Goal: Communication & Community: Share content

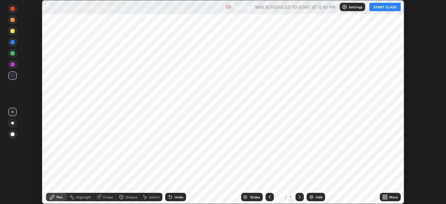
scroll to position [204, 445]
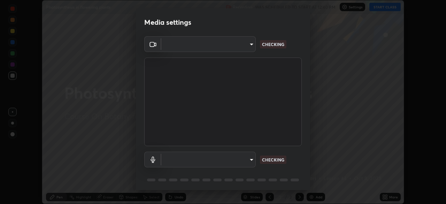
type input "f998bc4046c61b158ae604da705546672abda0c1808058386527230685057052"
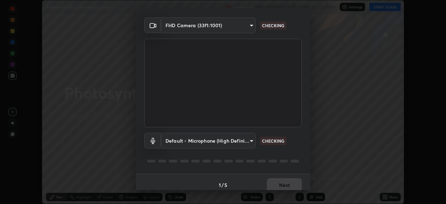
scroll to position [21, 0]
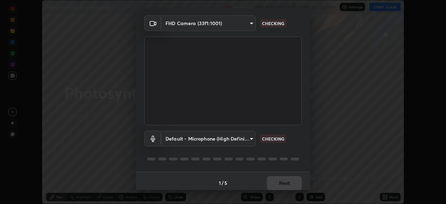
click at [248, 140] on body "Erase all Photosynthesis in flowering plants Recording WAS SCHEDULED TO START A…" at bounding box center [223, 102] width 446 height 204
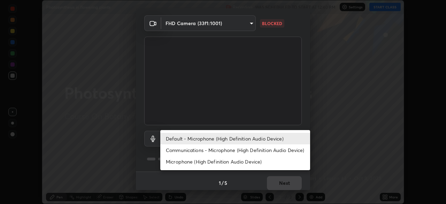
click at [195, 149] on li "Communications - Microphone (High Definition Audio Device)" at bounding box center [235, 149] width 150 height 11
type input "communications"
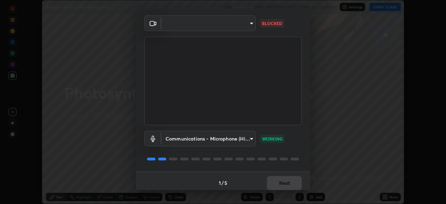
scroll to position [25, 0]
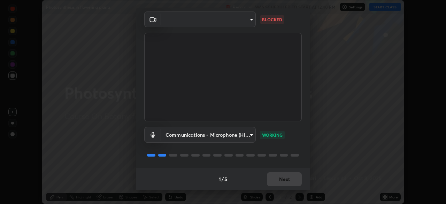
click at [274, 167] on div "1 / 5 Next" at bounding box center [223, 178] width 174 height 22
click at [279, 183] on div "1 / 5 Next" at bounding box center [223, 178] width 174 height 22
click at [250, 22] on body "Erase all Photosynthesis in flowering plants Recording WAS SCHEDULED TO START A…" at bounding box center [223, 102] width 446 height 204
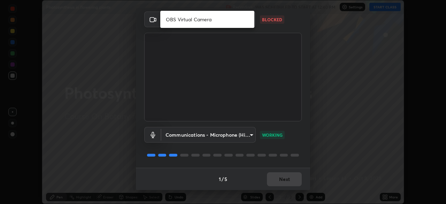
click at [218, 21] on li "OBS Virtual Camera" at bounding box center [207, 19] width 94 height 11
type input "7218583830d0858290430c5ebeb03e34365f96f43f01a4f1f0ef3a9fdb8ee26f"
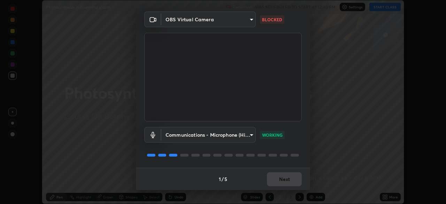
click at [252, 21] on body "Erase all Photosynthesis in flowering plants Recording WAS SCHEDULED TO START A…" at bounding box center [223, 102] width 446 height 204
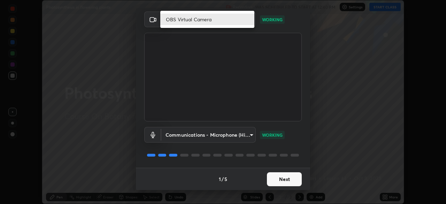
click at [61, 169] on div at bounding box center [223, 102] width 446 height 204
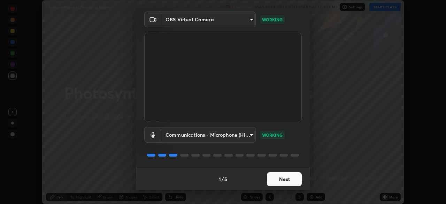
click at [246, 23] on body "Erase all Photosynthesis in flowering plants Recording WAS SCHEDULED TO START A…" at bounding box center [223, 102] width 446 height 204
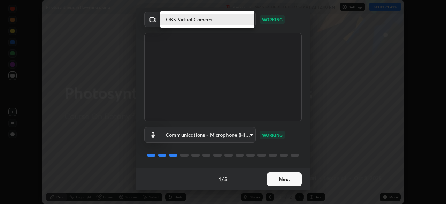
click at [233, 20] on li "OBS Virtual Camera" at bounding box center [207, 19] width 94 height 11
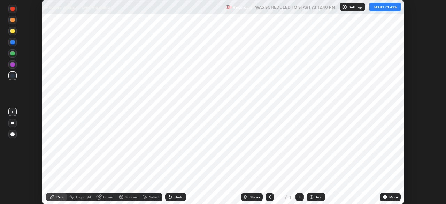
scroll to position [204, 445]
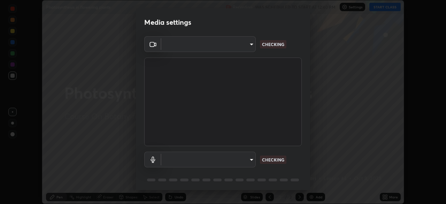
type input "7218583830d0858290430c5ebeb03e34365f96f43f01a4f1f0ef3a9fdb8ee26f"
click at [249, 46] on body "Erase all Photosynthesis in flowering plants Recording WAS SCHEDULED TO START A…" at bounding box center [223, 102] width 446 height 204
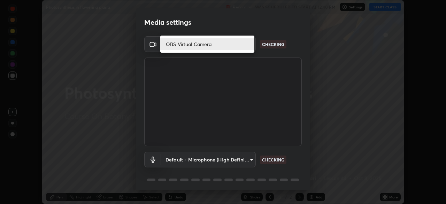
click at [244, 45] on li "OBS Virtual Camera" at bounding box center [207, 43] width 94 height 11
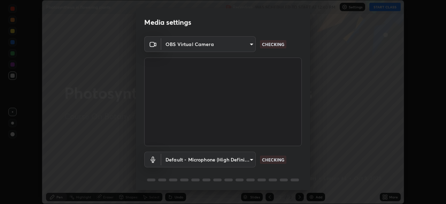
click at [250, 160] on body "Erase all Photosynthesis in flowering plants Recording WAS SCHEDULED TO START A…" at bounding box center [223, 102] width 446 height 204
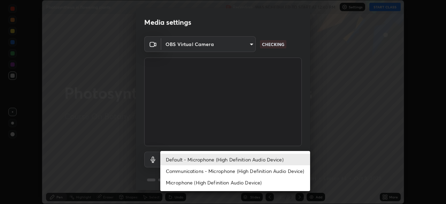
click at [237, 171] on li "Communications - Microphone (High Definition Audio Device)" at bounding box center [235, 170] width 150 height 11
type input "communications"
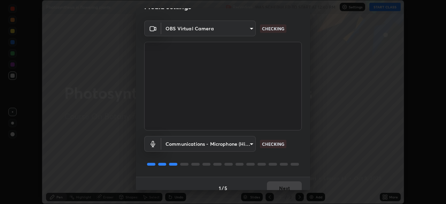
scroll to position [25, 0]
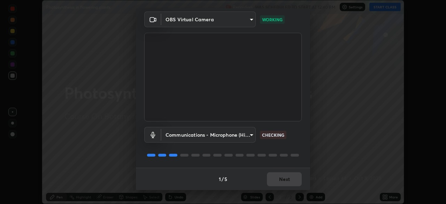
click at [289, 178] on div "1 / 5 Next" at bounding box center [223, 178] width 174 height 22
click at [285, 179] on button "Next" at bounding box center [284, 179] width 35 height 14
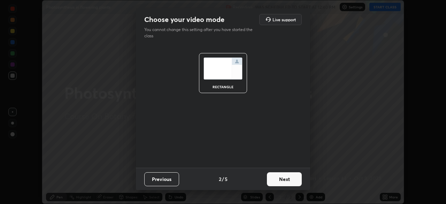
click at [286, 180] on button "Next" at bounding box center [284, 179] width 35 height 14
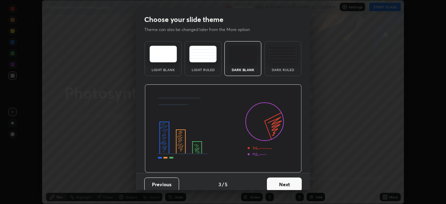
click at [289, 179] on button "Next" at bounding box center [284, 184] width 35 height 14
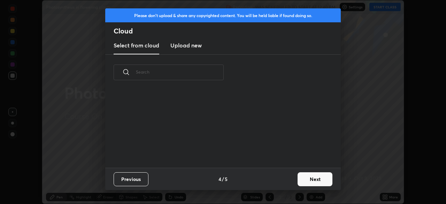
click at [291, 181] on div "Previous 4 / 5 Next" at bounding box center [222, 178] width 235 height 22
click at [306, 181] on button "Next" at bounding box center [314, 179] width 35 height 14
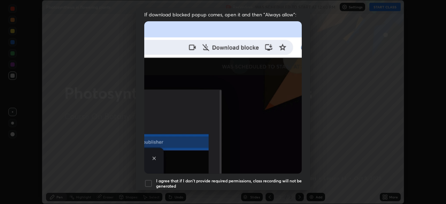
scroll to position [167, 0]
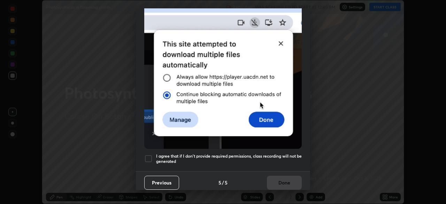
click at [152, 155] on div at bounding box center [148, 158] width 8 height 8
click at [279, 180] on button "Done" at bounding box center [284, 183] width 35 height 14
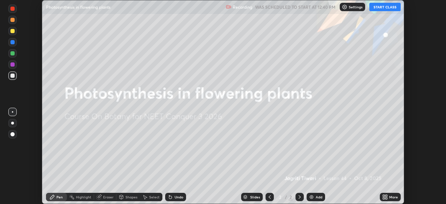
click at [382, 9] on button "START CLASS" at bounding box center [384, 7] width 31 height 8
click at [279, 7] on p "Recording" at bounding box center [278, 7] width 20 height 5
click at [350, 8] on img at bounding box center [348, 7] width 6 height 6
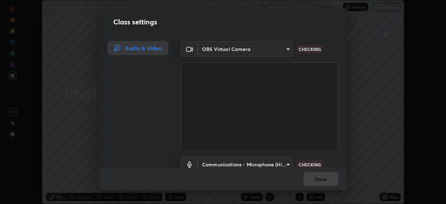
click at [266, 54] on body "Erase all LIVE Photosynthesis in flowering plants Recording 00:00:10 / 01:40:00…" at bounding box center [223, 102] width 446 height 204
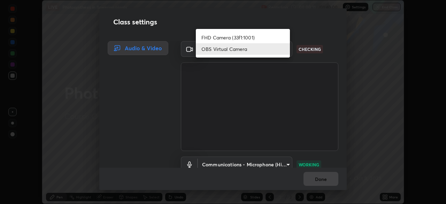
click at [262, 40] on li "FHD Camera (33f1:1001)" at bounding box center [243, 37] width 94 height 11
type input "f998bc4046c61b158ae604da705546672abda0c1808058386527230685057052"
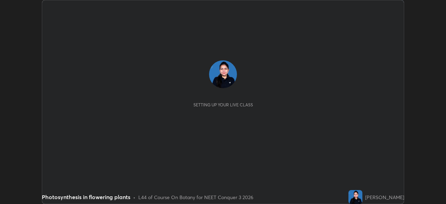
scroll to position [204, 446]
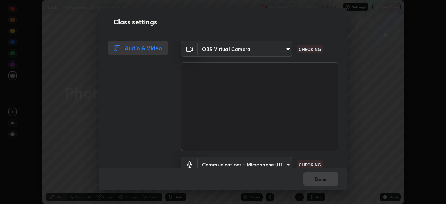
click at [221, 114] on video at bounding box center [259, 106] width 157 height 88
click at [257, 50] on body "Erase all LIVE Photosynthesis in flowering plants Recording 00:01:47 / 01:40:00…" at bounding box center [223, 102] width 446 height 204
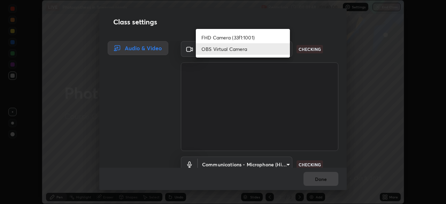
click at [258, 37] on li "FHD Camera (33f1:1001)" at bounding box center [243, 37] width 94 height 11
type input "f998bc4046c61b158ae604da705546672abda0c1808058386527230685057052"
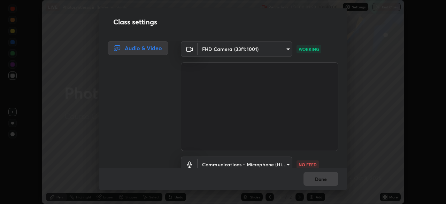
click at [283, 163] on body "Erase all LIVE Photosynthesis in flowering plants Recording 00:01:59 / 01:40:00…" at bounding box center [223, 102] width 446 height 204
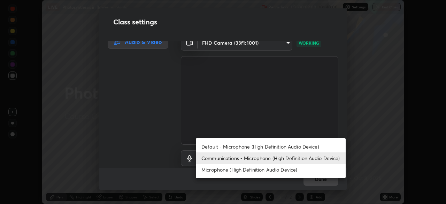
click at [278, 157] on li "Communications - Microphone (High Definition Audio Device)" at bounding box center [271, 157] width 150 height 11
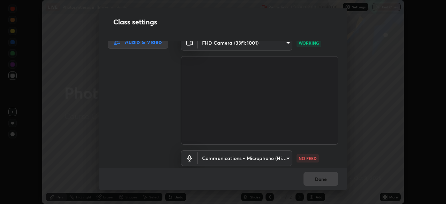
click at [278, 162] on body "Erase all LIVE Photosynthesis in flowering plants Recording 00:02:00 / 01:40:00…" at bounding box center [223, 102] width 446 height 204
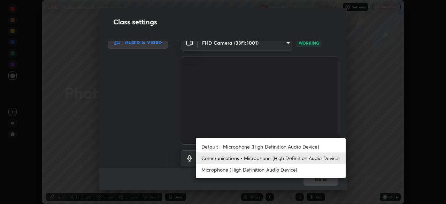
click at [282, 147] on li "Default - Microphone (High Definition Audio Device)" at bounding box center [271, 146] width 150 height 11
type input "default"
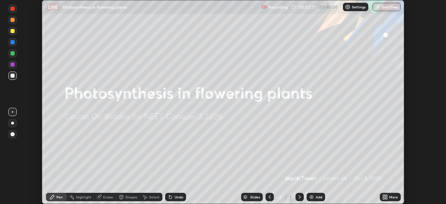
scroll to position [204, 445]
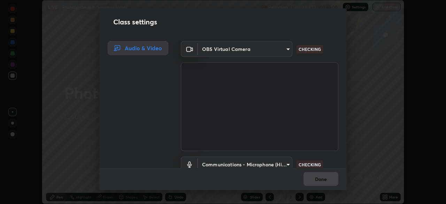
click at [283, 54] on body "Erase all LIVE Photosynthesis in flowering plants Recording 00:03:23 / 01:40:00…" at bounding box center [223, 102] width 446 height 204
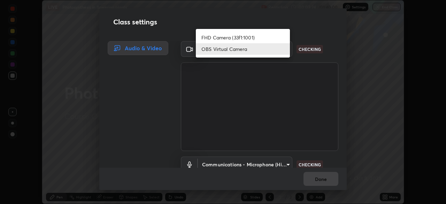
click at [266, 40] on li "FHD Camera (33f1:1001)" at bounding box center [243, 37] width 94 height 11
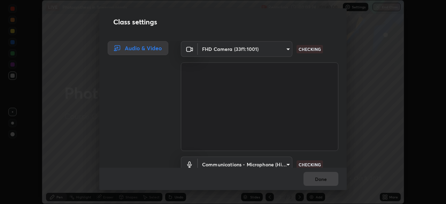
type input "f998bc4046c61b158ae604da705546672abda0c1808058386527230685057052"
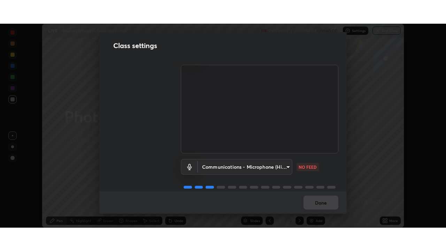
scroll to position [32, 0]
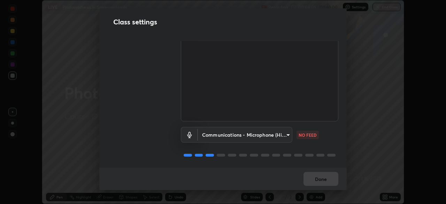
click at [283, 136] on body "Erase all LIVE Photosynthesis in flowering plants Recording 00:04:05 / 01:40:00…" at bounding box center [223, 102] width 446 height 204
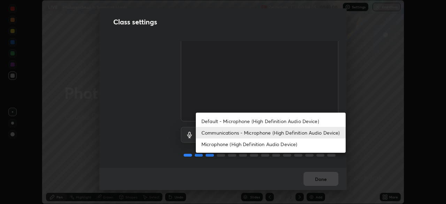
click at [284, 118] on li "Default - Microphone (High Definition Audio Device)" at bounding box center [271, 120] width 150 height 11
type input "default"
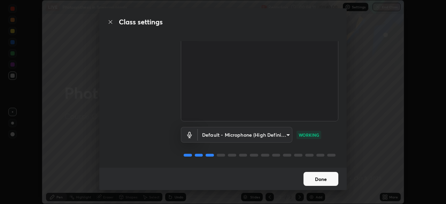
click at [322, 182] on button "Done" at bounding box center [320, 179] width 35 height 14
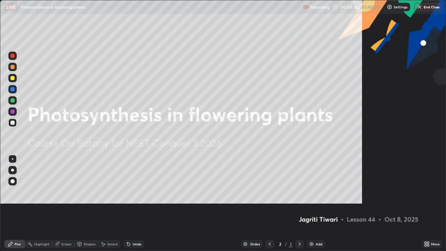
scroll to position [251, 446]
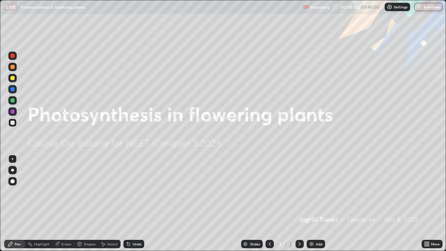
click at [313, 203] on img at bounding box center [312, 244] width 6 height 6
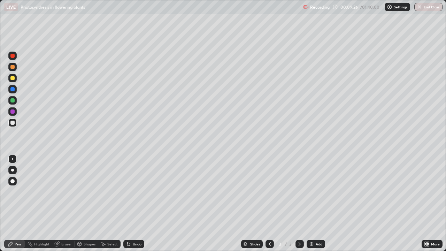
click at [130, 203] on icon at bounding box center [129, 244] width 6 height 6
click at [141, 203] on div "Undo" at bounding box center [133, 244] width 21 height 8
click at [312, 203] on img at bounding box center [312, 244] width 6 height 6
click at [13, 79] on div at bounding box center [12, 78] width 4 height 4
click at [132, 203] on div "Undo" at bounding box center [133, 244] width 21 height 8
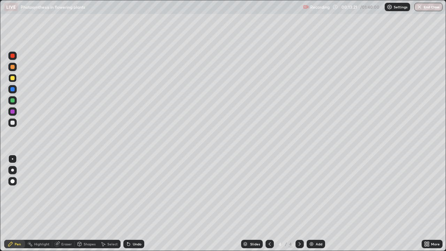
click at [13, 122] on div at bounding box center [12, 122] width 4 height 4
click at [311, 203] on img at bounding box center [312, 244] width 6 height 6
click at [86, 203] on div "Shapes" at bounding box center [87, 244] width 24 height 8
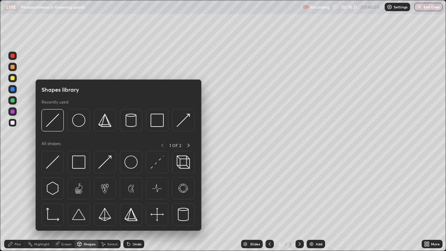
click at [106, 203] on div "Select" at bounding box center [109, 244] width 22 height 8
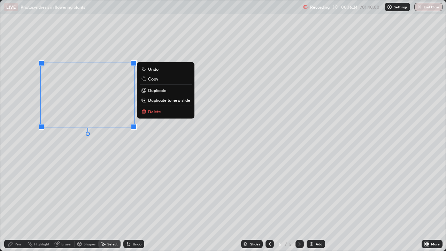
click at [153, 90] on p "Duplicate" at bounding box center [157, 90] width 18 height 6
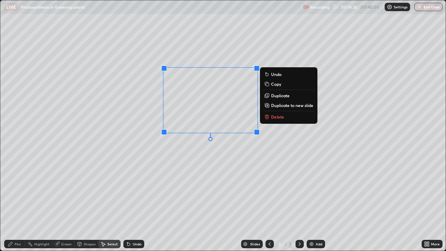
click at [276, 96] on p "Duplicate" at bounding box center [280, 96] width 18 height 6
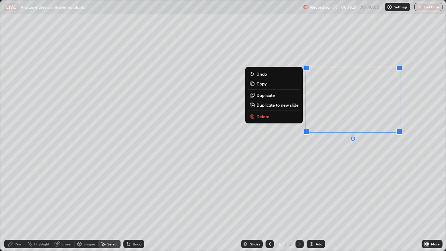
click at [290, 156] on div "0 ° Undo Copy Duplicate Duplicate to new slide Delete" at bounding box center [222, 125] width 445 height 250
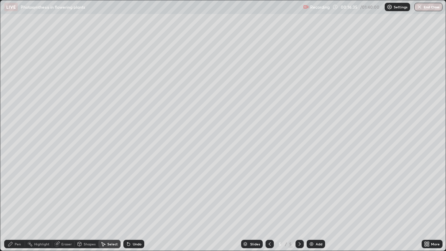
click at [16, 203] on div "Pen" at bounding box center [18, 243] width 6 height 3
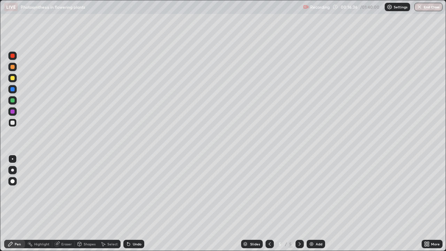
click at [12, 78] on div at bounding box center [12, 78] width 4 height 4
click at [12, 101] on div at bounding box center [12, 100] width 4 height 4
click at [130, 203] on div "Undo" at bounding box center [133, 244] width 21 height 8
click at [13, 77] on div at bounding box center [12, 78] width 4 height 4
click at [13, 100] on div at bounding box center [12, 100] width 4 height 4
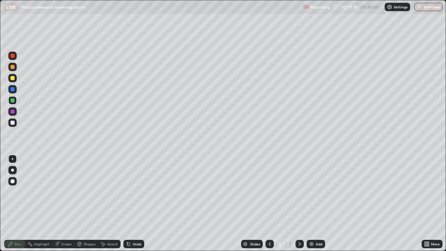
click at [14, 77] on div at bounding box center [12, 78] width 4 height 4
click at [16, 100] on div at bounding box center [12, 100] width 8 height 8
click at [320, 203] on div "Add" at bounding box center [315, 244] width 18 height 8
click at [131, 203] on div "Undo" at bounding box center [133, 244] width 21 height 8
click at [13, 79] on div at bounding box center [12, 78] width 4 height 4
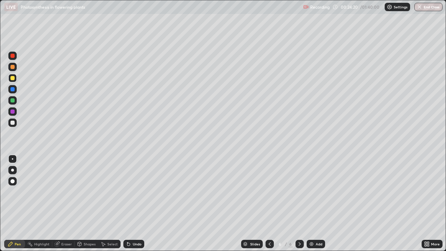
click at [88, 203] on div "Shapes" at bounding box center [90, 243] width 12 height 3
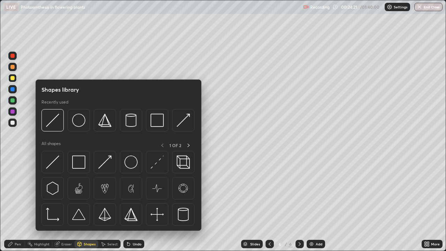
click at [108, 203] on div "Select" at bounding box center [112, 243] width 10 height 3
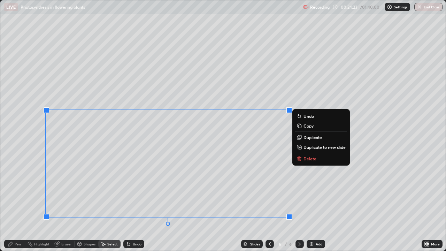
click at [126, 149] on div "0 ° Undo Copy Duplicate Duplicate to new slide Delete" at bounding box center [222, 125] width 445 height 250
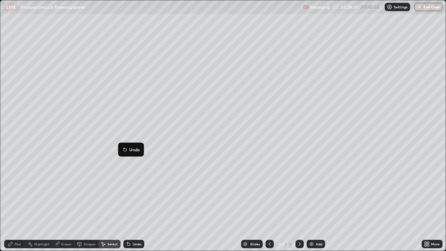
click at [87, 203] on div "Shapes" at bounding box center [87, 244] width 24 height 8
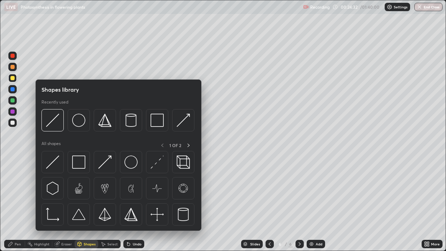
click at [105, 203] on icon at bounding box center [103, 244] width 6 height 6
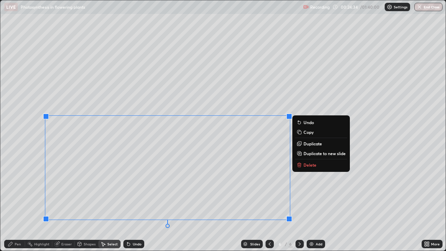
click at [107, 147] on div "0 ° Undo Copy Duplicate Duplicate to new slide Delete" at bounding box center [222, 125] width 445 height 250
click at [131, 203] on div "0 ° Undo Copy Duplicate Duplicate to new slide Delete" at bounding box center [222, 125] width 445 height 250
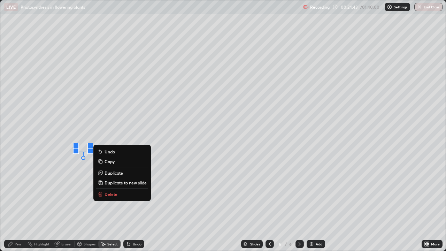
click at [102, 138] on div "0 ° Undo Copy Duplicate Duplicate to new slide Delete" at bounding box center [222, 125] width 445 height 250
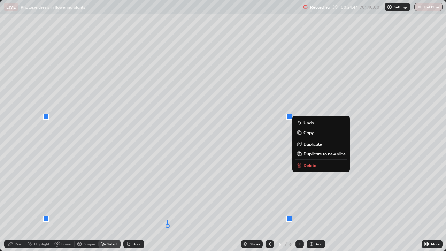
click at [112, 137] on div "0 ° Undo Copy Duplicate Duplicate to new slide Delete" at bounding box center [222, 125] width 445 height 250
click at [90, 55] on div "0 ° Undo Copy Duplicate Duplicate to new slide Delete" at bounding box center [222, 125] width 445 height 250
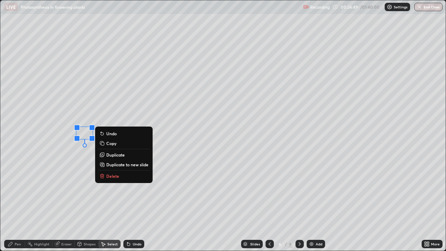
click at [89, 166] on div "0 ° Undo Copy Duplicate Duplicate to new slide Delete" at bounding box center [222, 125] width 445 height 250
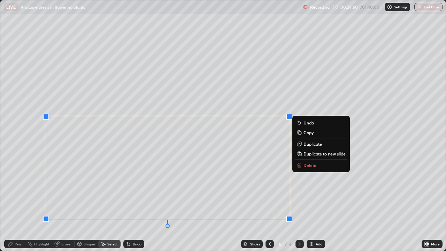
click at [56, 203] on div "Eraser" at bounding box center [63, 244] width 22 height 14
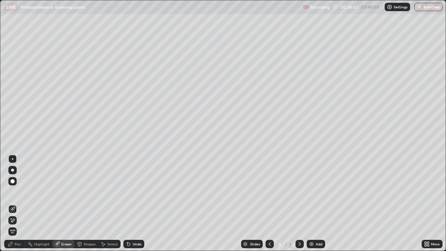
click at [127, 203] on icon at bounding box center [127, 242] width 1 height 1
click at [127, 203] on icon at bounding box center [128, 244] width 3 height 3
click at [109, 203] on div "Select" at bounding box center [112, 243] width 10 height 3
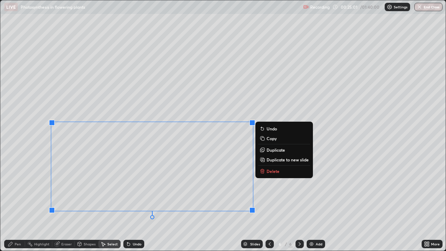
click at [83, 203] on div "Shapes" at bounding box center [87, 244] width 24 height 8
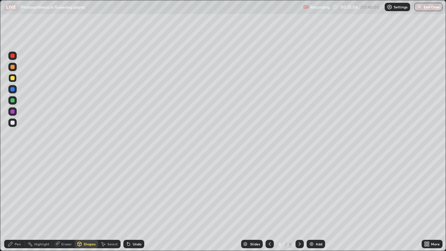
click at [133, 203] on div "Undo" at bounding box center [137, 243] width 9 height 3
click at [112, 203] on div "Select" at bounding box center [112, 243] width 10 height 3
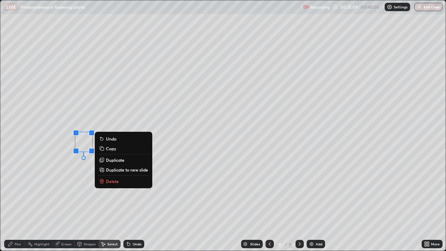
click at [115, 160] on p "Duplicate" at bounding box center [115, 160] width 18 height 6
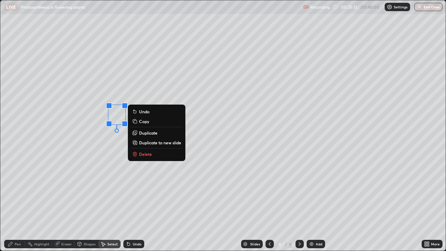
click at [18, 203] on div "Pen" at bounding box center [18, 243] width 6 height 3
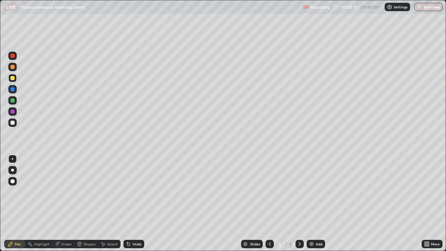
click at [130, 203] on icon at bounding box center [129, 244] width 6 height 6
click at [11, 101] on div at bounding box center [12, 100] width 4 height 4
click at [84, 203] on div "Shapes" at bounding box center [90, 243] width 12 height 3
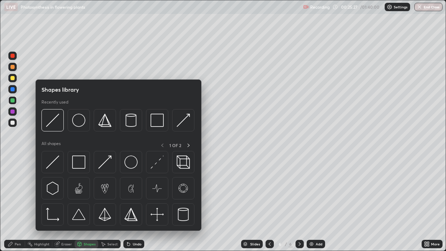
click at [110, 203] on div "Select" at bounding box center [112, 243] width 10 height 3
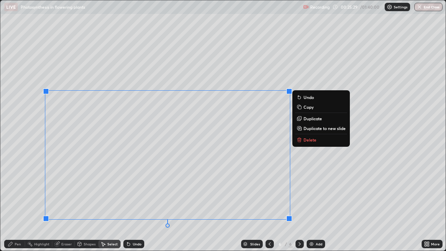
click at [146, 127] on div "0 ° Undo Copy Duplicate Duplicate to new slide Delete" at bounding box center [222, 125] width 445 height 250
click at [102, 203] on div "0 ° Undo Copy Duplicate Duplicate to new slide Delete" at bounding box center [222, 125] width 445 height 250
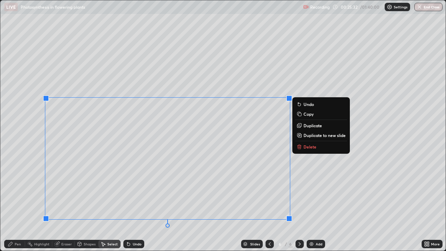
click at [145, 137] on div "0 ° Undo Copy Duplicate Duplicate to new slide Delete" at bounding box center [222, 125] width 445 height 250
click at [126, 44] on div "0 ° Undo Copy Duplicate Duplicate to new slide Delete" at bounding box center [222, 125] width 445 height 250
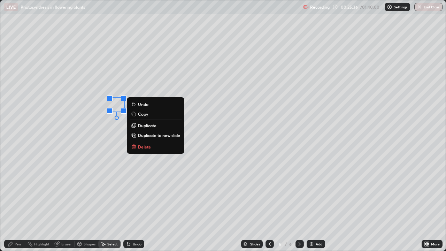
click at [93, 203] on div "Shapes" at bounding box center [87, 244] width 24 height 8
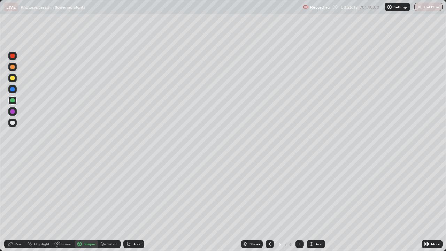
click at [22, 203] on div "Pen" at bounding box center [14, 244] width 21 height 8
click at [13, 67] on div at bounding box center [12, 67] width 4 height 4
click at [16, 122] on div at bounding box center [12, 122] width 8 height 8
click at [5, 203] on div "Pen" at bounding box center [14, 244] width 21 height 14
click at [313, 203] on div "Add" at bounding box center [315, 244] width 18 height 8
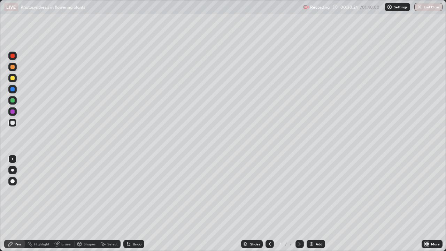
click at [12, 77] on div at bounding box center [12, 78] width 4 height 4
click at [133, 203] on div "Undo" at bounding box center [137, 243] width 9 height 3
click at [131, 203] on div "Undo" at bounding box center [133, 244] width 21 height 8
click at [130, 203] on div "Undo" at bounding box center [133, 244] width 21 height 8
click at [313, 203] on div "Add" at bounding box center [315, 244] width 18 height 8
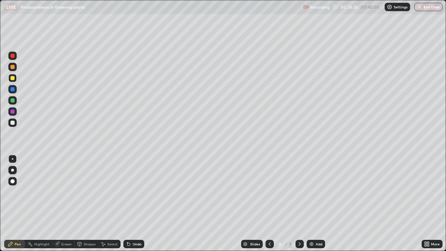
click at [133, 203] on div "Undo" at bounding box center [137, 243] width 9 height 3
click at [131, 203] on div "Undo" at bounding box center [133, 244] width 21 height 8
click at [133, 203] on div "Undo" at bounding box center [137, 243] width 9 height 3
click at [314, 203] on div "Add" at bounding box center [315, 244] width 18 height 8
click at [64, 203] on div "Eraser" at bounding box center [66, 243] width 10 height 3
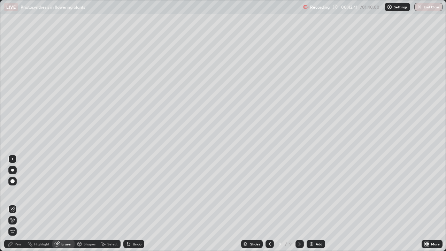
click at [20, 203] on div "Pen" at bounding box center [14, 244] width 21 height 8
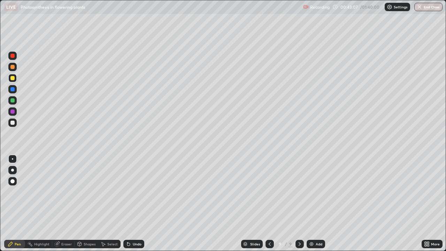
click at [13, 124] on div at bounding box center [12, 122] width 4 height 4
click at [431, 203] on div "More" at bounding box center [435, 243] width 9 height 3
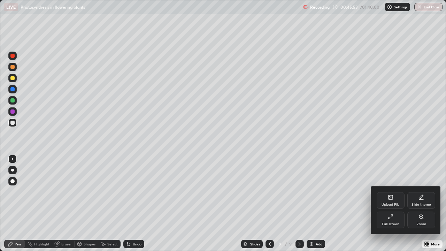
click at [391, 200] on div "Upload File" at bounding box center [390, 200] width 28 height 17
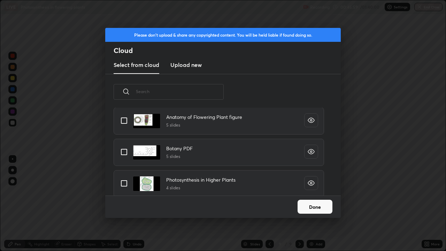
scroll to position [234, 0]
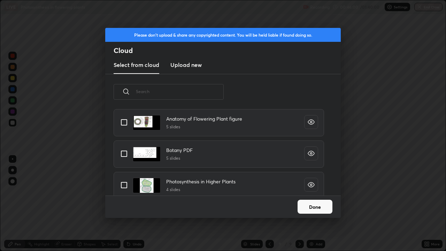
click at [126, 153] on input "grid" at bounding box center [124, 153] width 15 height 15
checkbox input "true"
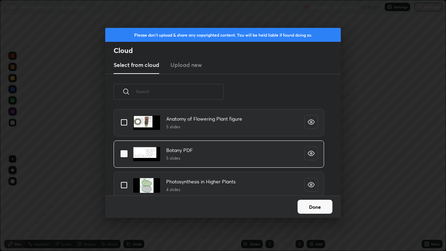
click at [309, 203] on button "Done" at bounding box center [314, 207] width 35 height 14
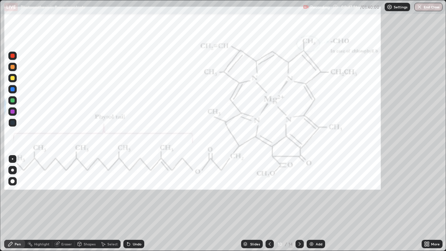
click at [269, 203] on icon at bounding box center [270, 244] width 6 height 6
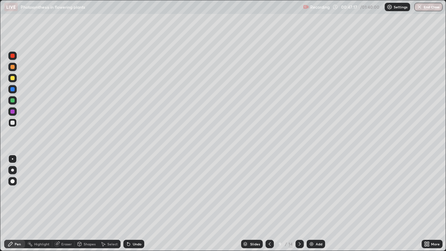
click at [299, 203] on icon at bounding box center [300, 244] width 6 height 6
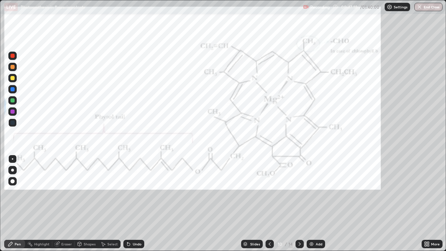
click at [298, 203] on icon at bounding box center [300, 244] width 6 height 6
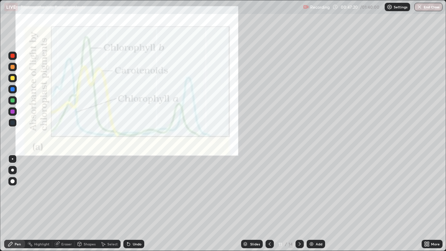
click at [298, 203] on icon at bounding box center [300, 244] width 6 height 6
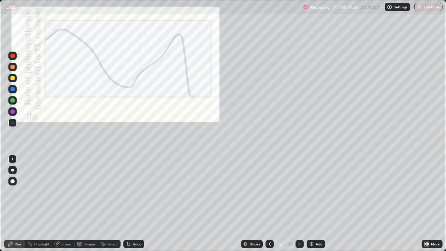
click at [299, 203] on icon at bounding box center [300, 244] width 6 height 6
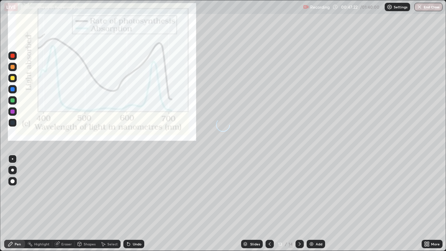
click at [299, 203] on icon at bounding box center [300, 244] width 6 height 6
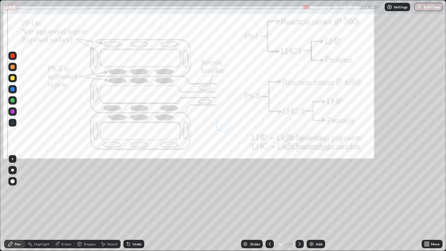
click at [299, 203] on icon at bounding box center [300, 244] width 6 height 6
click at [267, 203] on icon at bounding box center [270, 244] width 6 height 6
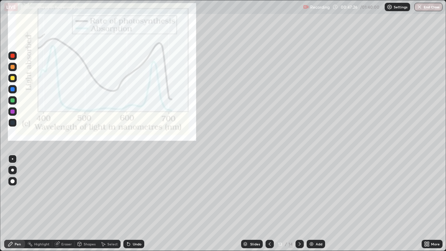
click at [267, 203] on icon at bounding box center [270, 244] width 6 height 6
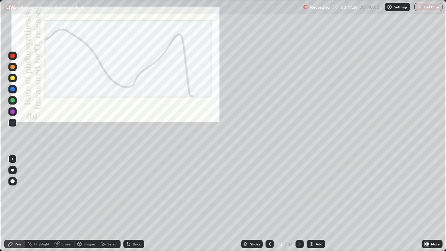
click at [267, 203] on icon at bounding box center [270, 244] width 6 height 6
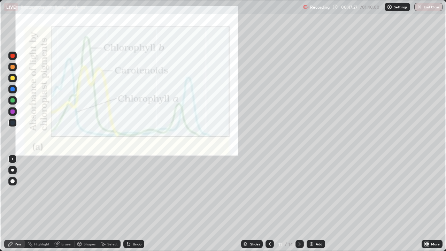
click at [267, 203] on icon at bounding box center [270, 244] width 6 height 6
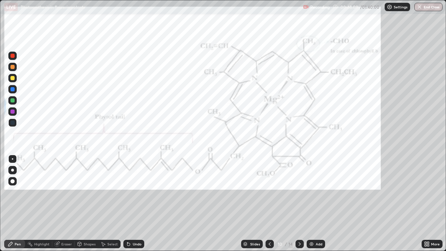
click at [269, 203] on icon at bounding box center [270, 244] width 6 height 6
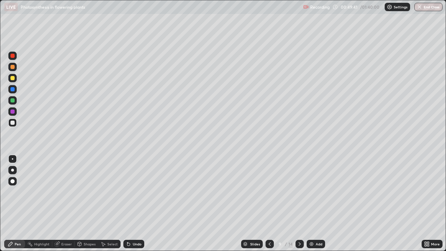
click at [312, 203] on img at bounding box center [312, 244] width 6 height 6
click at [134, 203] on div "Undo" at bounding box center [133, 244] width 21 height 8
click at [310, 203] on img at bounding box center [312, 244] width 6 height 6
click at [301, 203] on div at bounding box center [299, 244] width 8 height 14
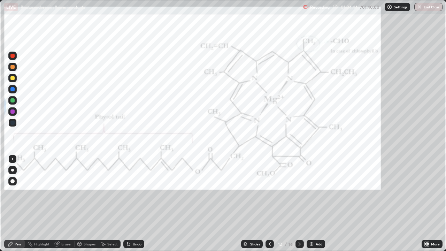
click at [298, 203] on icon at bounding box center [300, 244] width 6 height 6
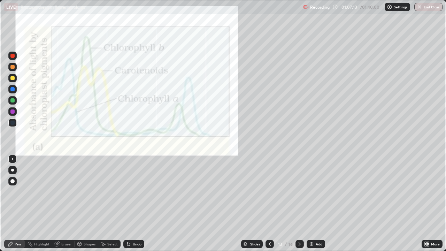
click at [68, 203] on div "Eraser" at bounding box center [63, 244] width 22 height 8
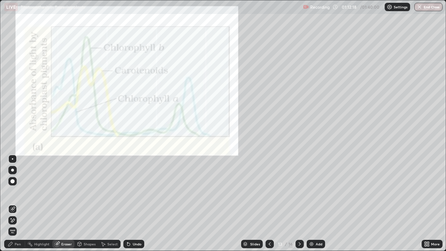
click at [15, 203] on div "Pen" at bounding box center [18, 243] width 6 height 3
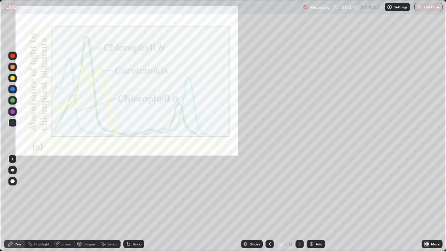
click at [299, 203] on icon at bounding box center [300, 244] width 6 height 6
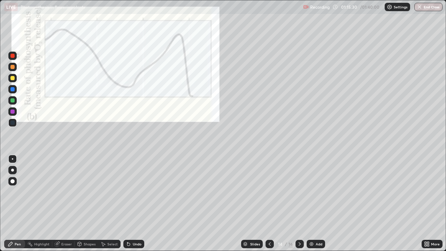
click at [301, 203] on icon at bounding box center [300, 244] width 6 height 6
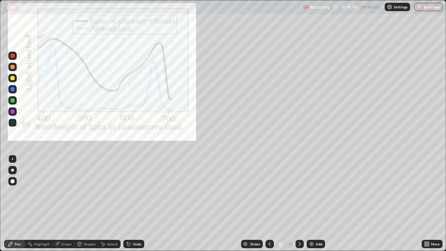
click at [265, 203] on div at bounding box center [269, 244] width 8 height 8
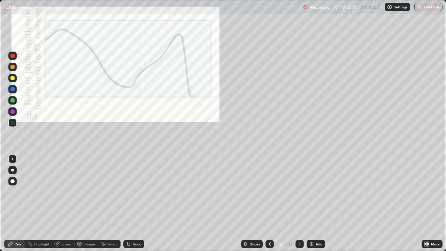
click at [295, 203] on div at bounding box center [299, 244] width 8 height 8
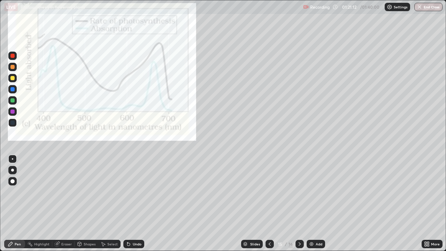
click at [296, 203] on div at bounding box center [299, 244] width 8 height 8
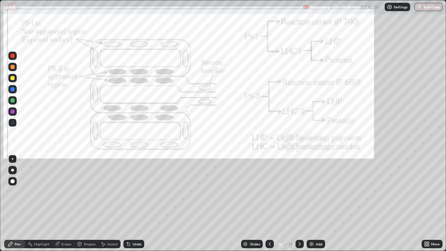
click at [270, 203] on icon at bounding box center [270, 244] width 6 height 6
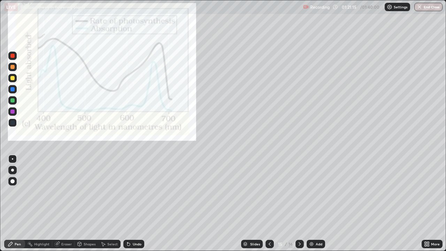
click at [316, 203] on div "Add" at bounding box center [318, 243] width 7 height 3
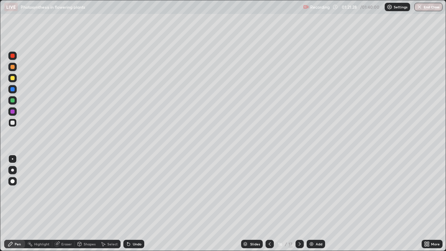
click at [13, 80] on div at bounding box center [12, 78] width 4 height 4
click at [315, 203] on div "Add" at bounding box center [318, 243] width 7 height 3
click at [67, 203] on div "Eraser" at bounding box center [63, 244] width 22 height 8
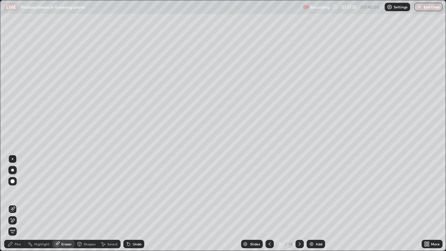
click at [133, 203] on div "Undo" at bounding box center [133, 244] width 21 height 8
click at [135, 203] on div "Undo" at bounding box center [133, 244] width 21 height 8
click at [138, 203] on div "Undo" at bounding box center [133, 244] width 21 height 8
click at [111, 203] on div "Select" at bounding box center [112, 243] width 10 height 3
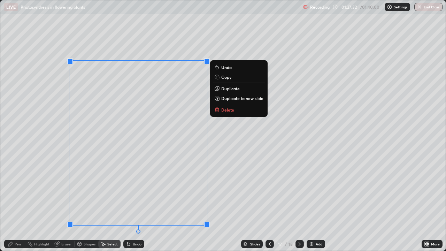
click at [228, 90] on p "Duplicate" at bounding box center [230, 89] width 18 height 6
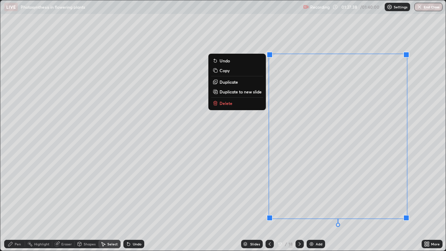
click at [430, 148] on div "0 ° Undo Copy Duplicate Duplicate to new slide Delete" at bounding box center [222, 125] width 445 height 250
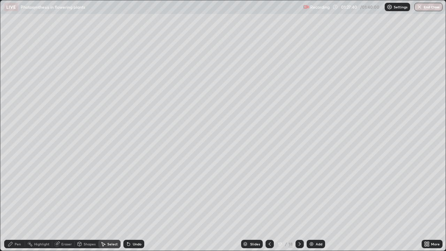
click at [24, 203] on div "Pen" at bounding box center [14, 244] width 21 height 8
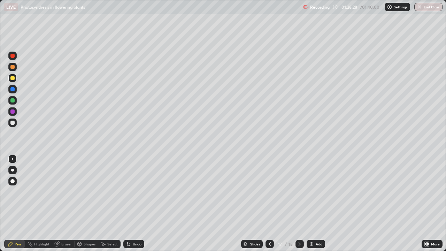
click at [62, 203] on div "Eraser" at bounding box center [66, 243] width 10 height 3
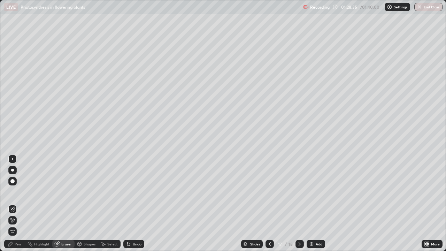
click at [18, 203] on div "Pen" at bounding box center [18, 243] width 6 height 3
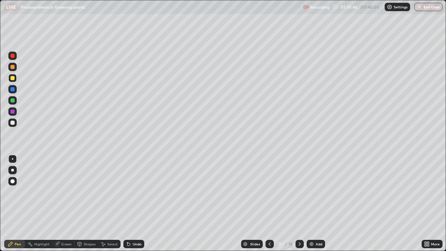
click at [300, 203] on icon at bounding box center [300, 244] width 6 height 6
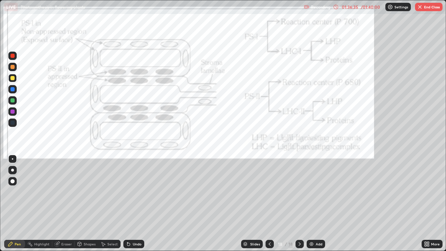
click at [428, 7] on button "End Class" at bounding box center [429, 7] width 28 height 8
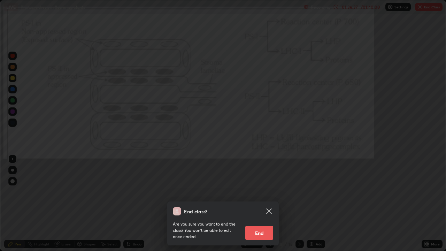
click at [263, 203] on button "End" at bounding box center [259, 233] width 28 height 14
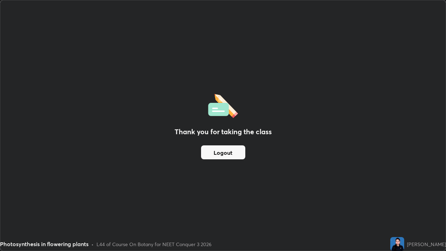
click at [231, 154] on button "Logout" at bounding box center [223, 152] width 44 height 14
click at [233, 152] on button "Logout" at bounding box center [223, 152] width 44 height 14
click at [234, 150] on button "Logout" at bounding box center [223, 152] width 44 height 14
